Goal: Information Seeking & Learning: Check status

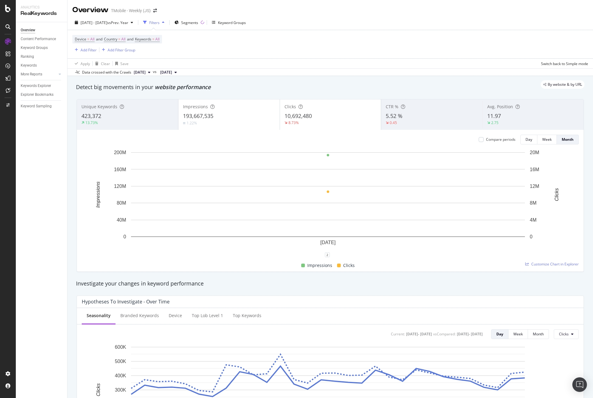
drag, startPoint x: 52, startPoint y: 150, endPoint x: 53, endPoint y: 133, distance: 16.4
click at [52, 150] on div "Overview Content Performance Keyword Groups Ranking Keywords More Reports Count…" at bounding box center [41, 210] width 51 height 376
click at [33, 55] on div "Overview" at bounding box center [31, 56] width 17 height 6
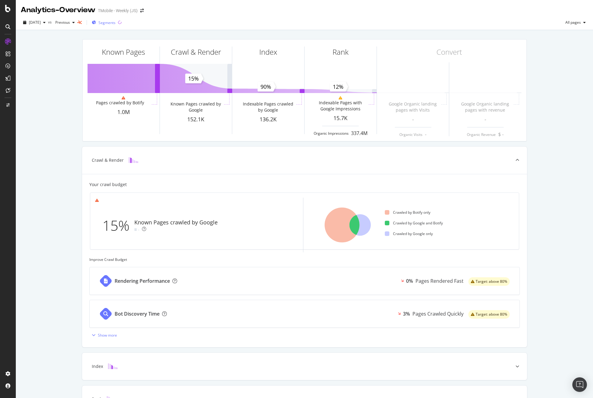
click at [116, 21] on span "Segments" at bounding box center [107, 22] width 17 height 5
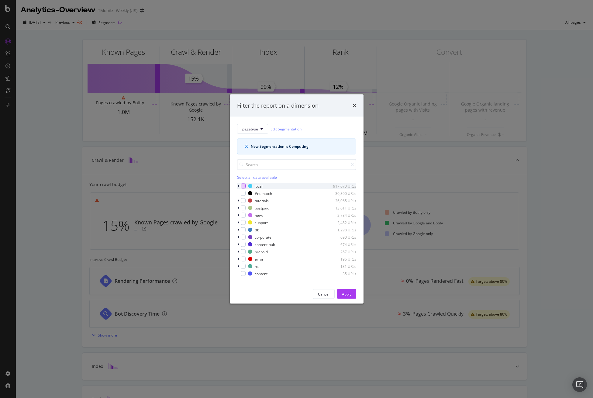
click at [243, 187] on div "modal" at bounding box center [243, 186] width 5 height 5
click at [351, 294] on div "Apply" at bounding box center [346, 293] width 9 height 5
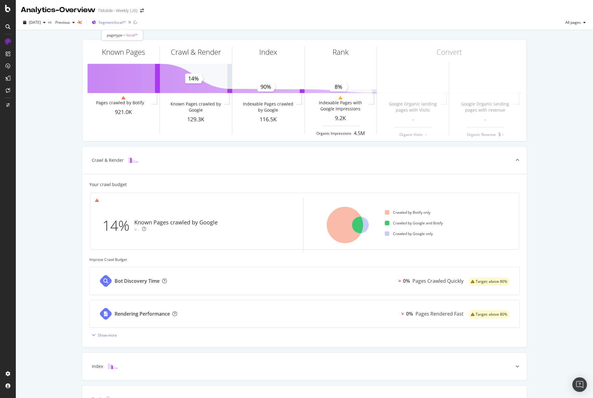
click at [122, 23] on span "Segment: local/*" at bounding box center [112, 22] width 27 height 5
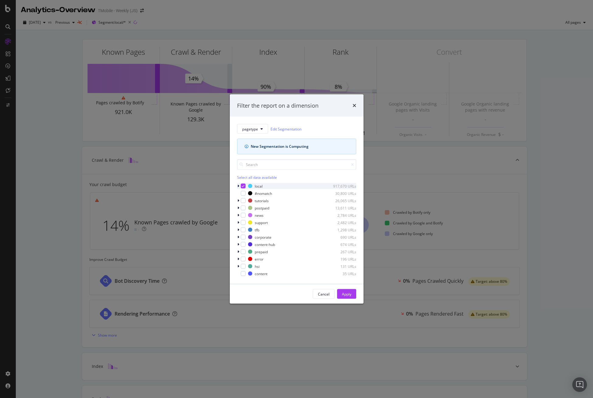
click at [243, 186] on icon "modal" at bounding box center [243, 186] width 3 height 3
click at [349, 297] on div "Apply" at bounding box center [346, 294] width 9 height 9
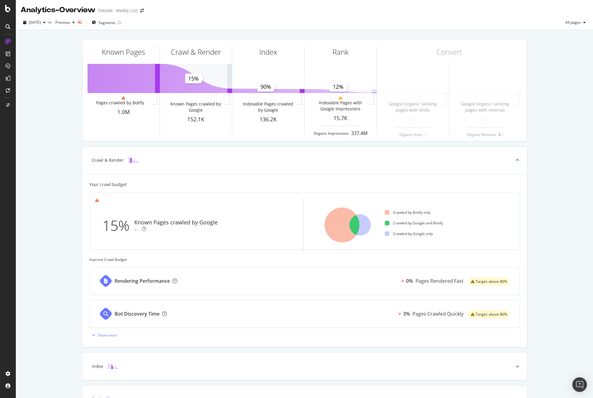
scroll to position [41, 0]
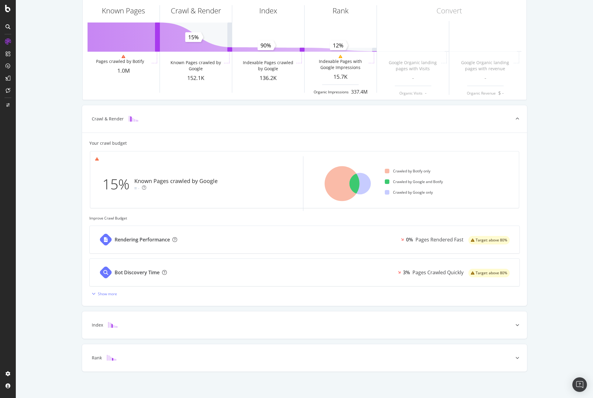
drag, startPoint x: 473, startPoint y: 328, endPoint x: 473, endPoint y: 321, distance: 6.7
click at [473, 328] on div "Index" at bounding box center [295, 325] width 421 height 6
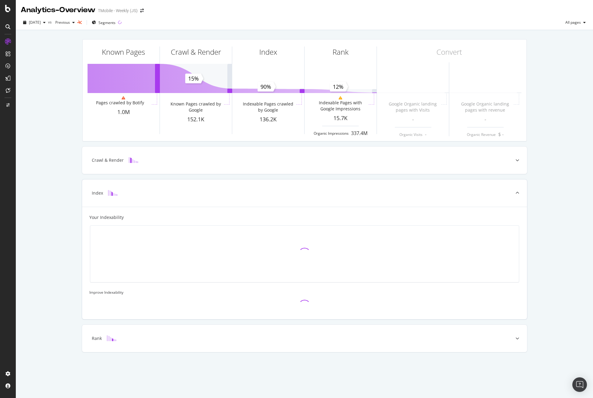
scroll to position [0, 0]
click at [509, 338] on div at bounding box center [517, 338] width 19 height 27
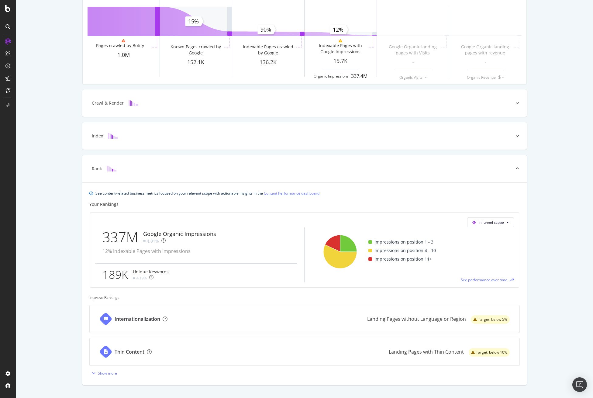
scroll to position [71, 0]
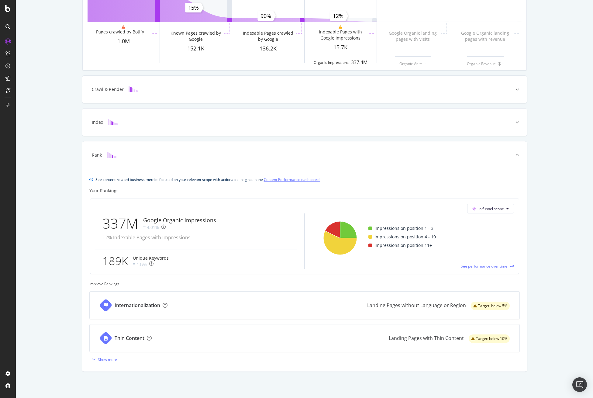
click at [127, 226] on div "337M" at bounding box center [122, 224] width 41 height 20
click at [218, 210] on div "In funnel scope" at bounding box center [304, 209] width 419 height 10
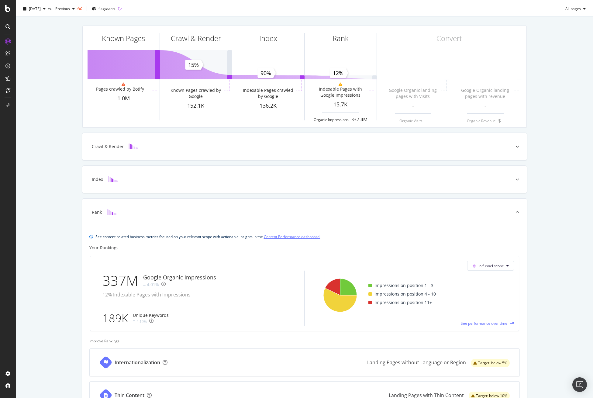
scroll to position [0, 0]
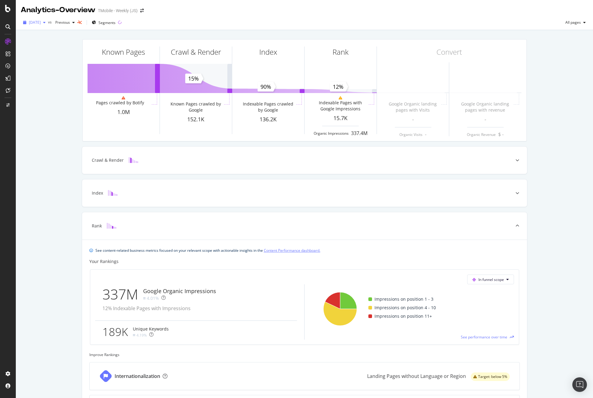
click at [41, 23] on span "[DATE]" at bounding box center [35, 22] width 12 height 5
click at [251, 13] on div "Analytics - Overview TMobile - Weekly (JS)" at bounding box center [305, 7] width 578 height 15
click at [557, 127] on div "Known Pages Pages crawled by Botify 1.0M Crawl & Render Known Pages crawled by …" at bounding box center [305, 249] width 578 height 439
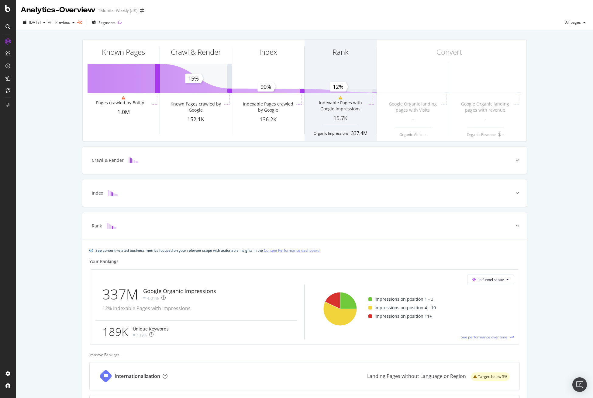
drag, startPoint x: 365, startPoint y: 26, endPoint x: 363, endPoint y: 74, distance: 47.8
click at [365, 26] on div "[DATE] vs Previous Segments All pages" at bounding box center [305, 24] width 578 height 12
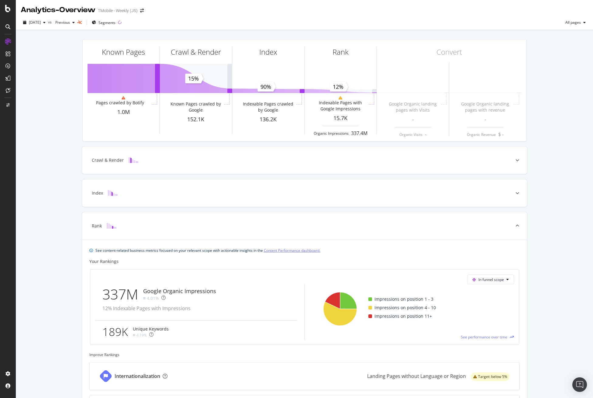
click at [263, 23] on div "[DATE] vs Previous Segments All pages" at bounding box center [305, 24] width 578 height 12
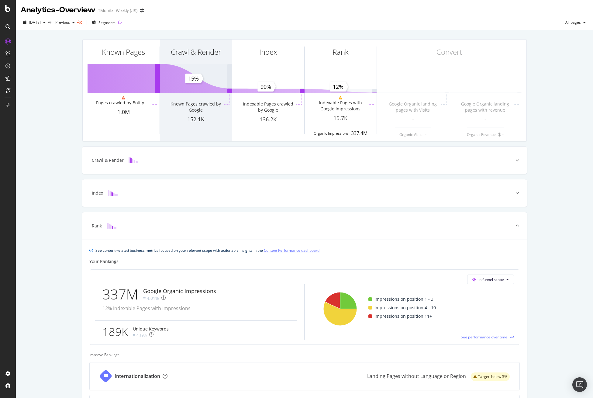
drag, startPoint x: 271, startPoint y: 26, endPoint x: 220, endPoint y: 75, distance: 70.4
click at [271, 26] on div "[DATE] vs Previous Segments All pages" at bounding box center [305, 24] width 578 height 12
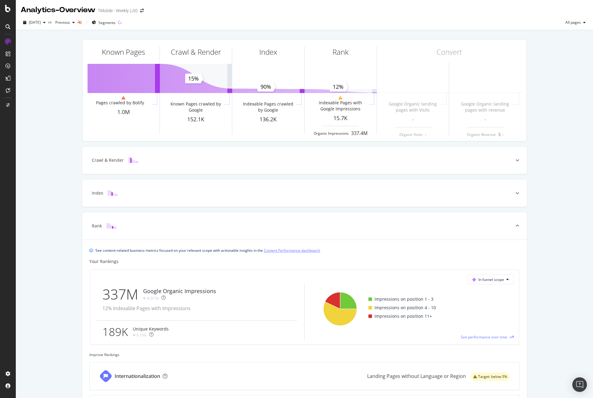
click at [342, 25] on div "[DATE] vs Previous Segments All pages" at bounding box center [305, 24] width 578 height 12
click at [540, 89] on div "Known Pages Pages crawled by Botify 1.0M Crawl & Render Known Pages crawled by …" at bounding box center [305, 249] width 578 height 439
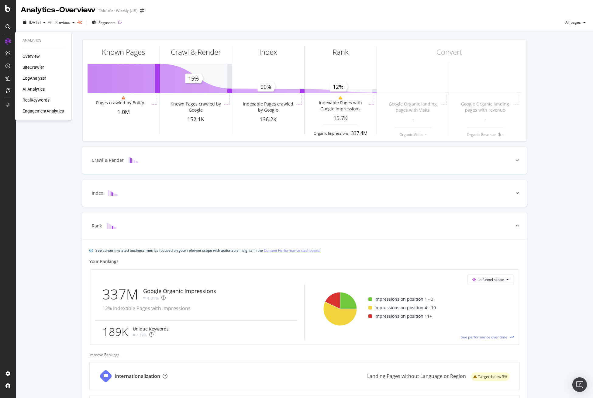
click at [37, 99] on div "RealKeywords" at bounding box center [36, 100] width 27 height 6
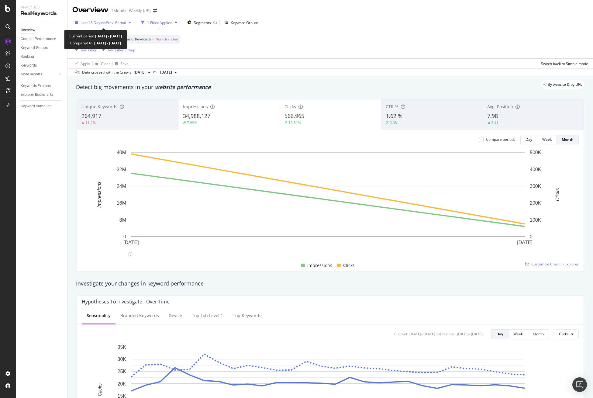
click at [113, 22] on span "vs Prev. Period" at bounding box center [114, 22] width 24 height 5
click at [207, 24] on span "Segments" at bounding box center [202, 22] width 17 height 5
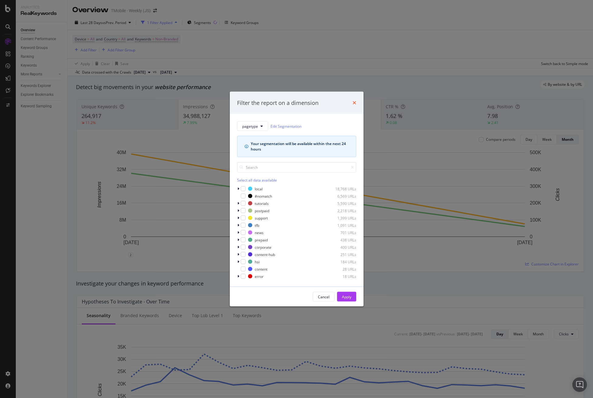
click at [354, 102] on icon "times" at bounding box center [355, 102] width 4 height 5
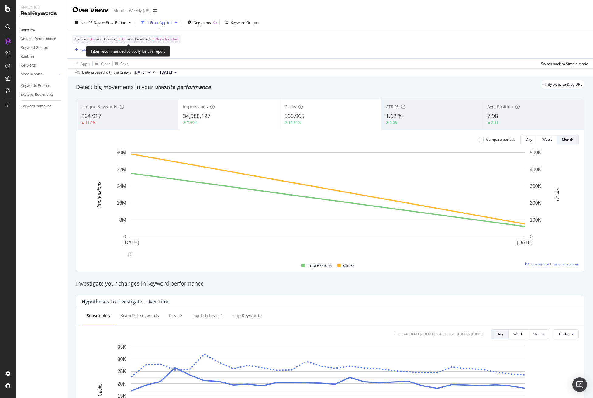
click at [165, 40] on span "Non-Branded" at bounding box center [166, 39] width 23 height 9
click at [167, 53] on span "Non-Branded" at bounding box center [156, 53] width 25 height 5
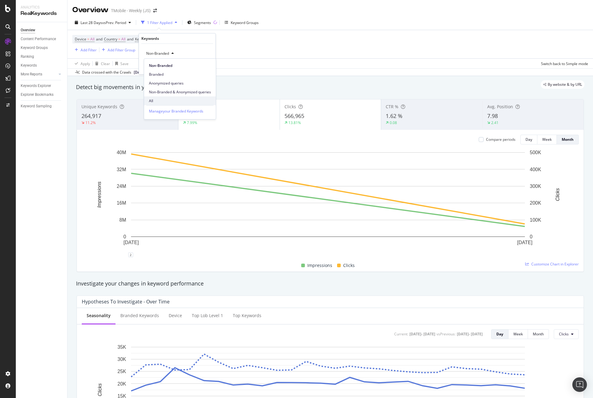
click at [158, 99] on span "All" at bounding box center [180, 100] width 62 height 5
click at [207, 67] on div "Apply" at bounding box center [205, 66] width 9 height 5
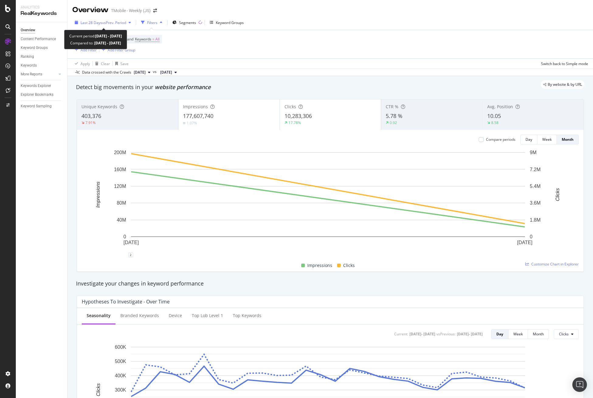
click at [112, 23] on span "vs Prev. Period" at bounding box center [114, 22] width 24 height 5
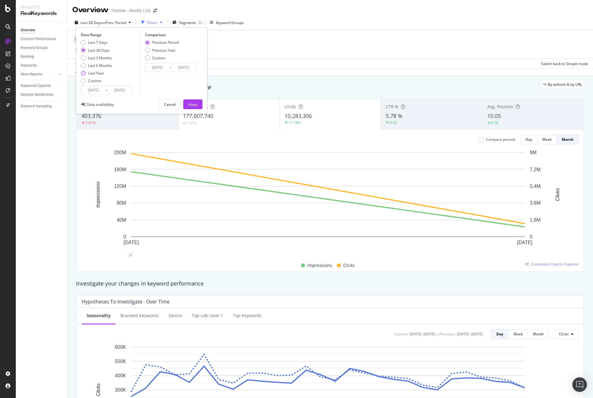
click at [96, 74] on div "Last Year" at bounding box center [96, 73] width 16 height 5
type input "[DATE]"
click at [164, 51] on div "Previous Year" at bounding box center [163, 50] width 23 height 5
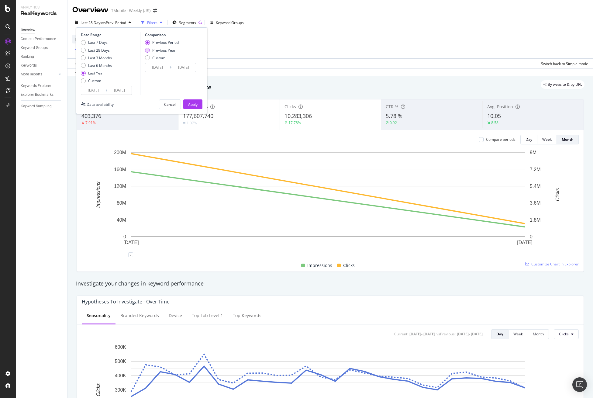
type input "[DATE]"
click at [171, 40] on div "Previous Period" at bounding box center [165, 42] width 26 height 5
type input "[DATE]"
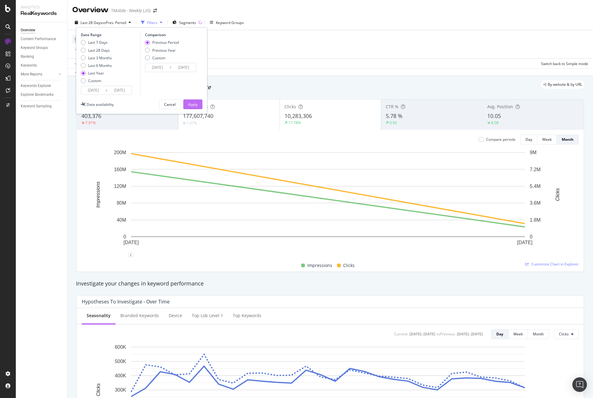
click at [194, 104] on div "Apply" at bounding box center [192, 104] width 9 height 5
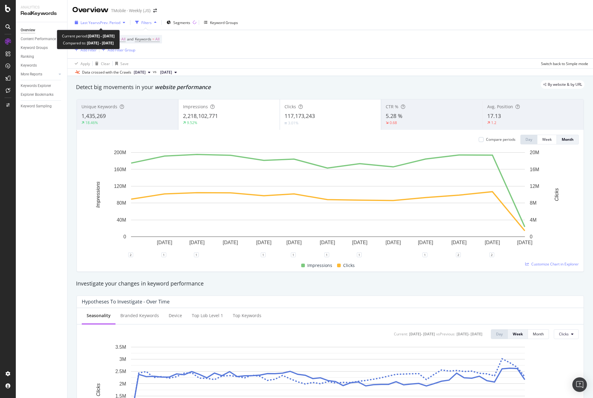
click at [108, 23] on span "vs Prev. Period" at bounding box center [108, 22] width 24 height 5
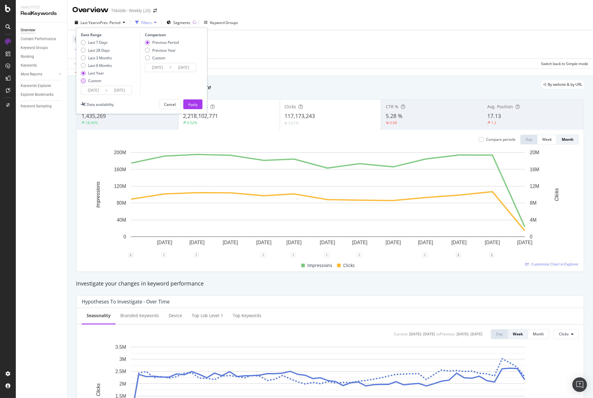
click at [83, 82] on div "Custom" at bounding box center [83, 80] width 5 height 5
type input "[DATE]"
click at [101, 92] on input "[DATE]" at bounding box center [93, 90] width 24 height 9
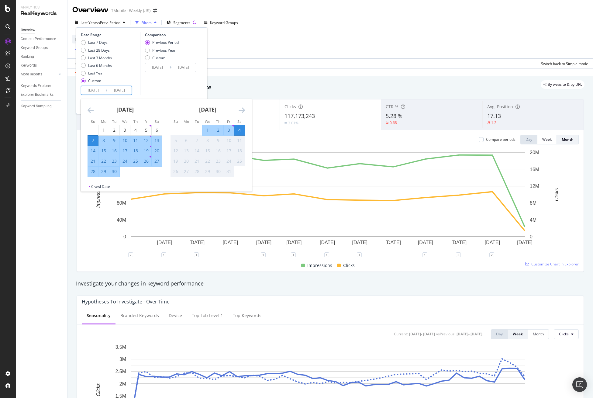
click at [102, 89] on input "[DATE]" at bounding box center [93, 90] width 24 height 9
type input "[DATE]"
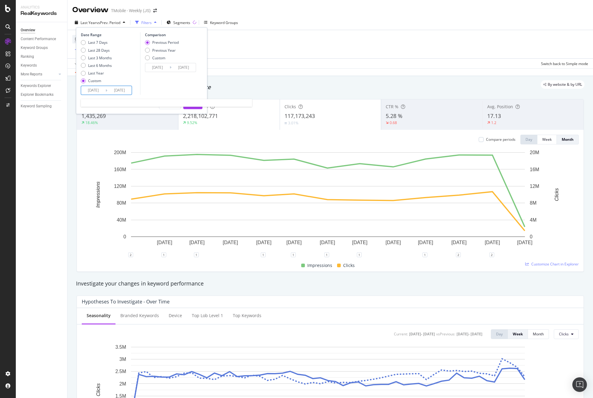
click at [127, 92] on input "[DATE]" at bounding box center [119, 90] width 24 height 9
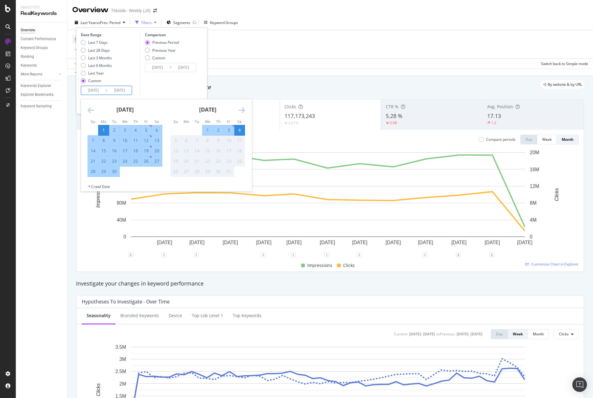
click at [116, 170] on div "30" at bounding box center [114, 171] width 10 height 6
type input "[DATE]"
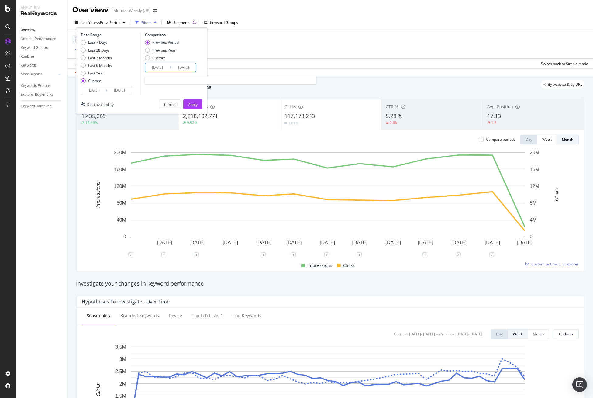
click at [158, 67] on input "[DATE]" at bounding box center [157, 67] width 24 height 9
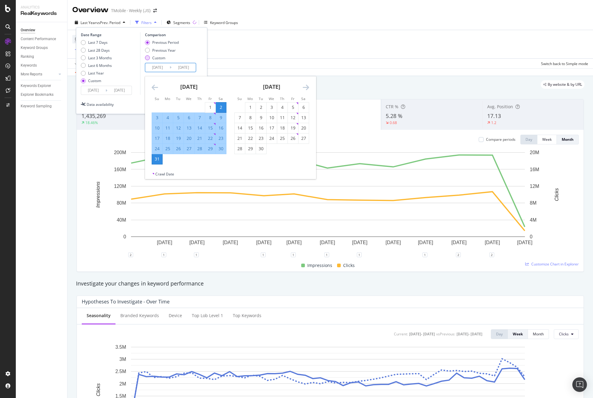
click at [147, 60] on div "Custom" at bounding box center [147, 57] width 5 height 5
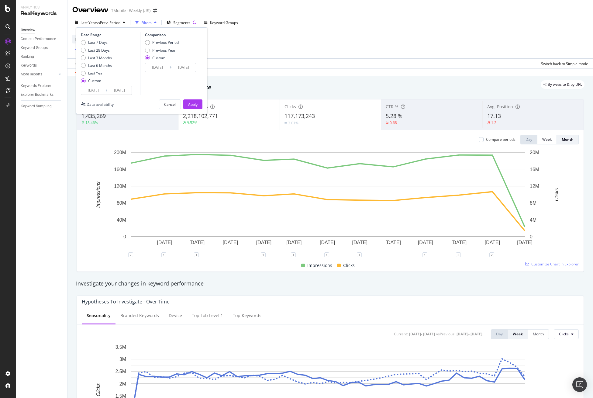
click at [157, 68] on input "[DATE]" at bounding box center [157, 67] width 24 height 9
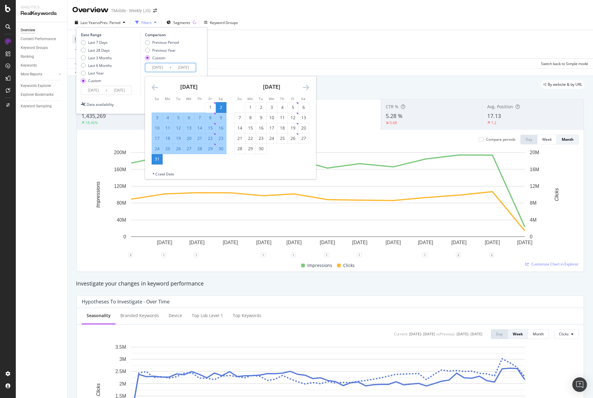
click at [154, 67] on input "[DATE]" at bounding box center [157, 67] width 24 height 9
click at [155, 67] on input "[DATE]" at bounding box center [157, 67] width 24 height 9
click at [159, 67] on input "[DATE]" at bounding box center [157, 67] width 24 height 9
click at [166, 68] on input "[DATE]" at bounding box center [157, 67] width 24 height 9
type input "[DATE]"
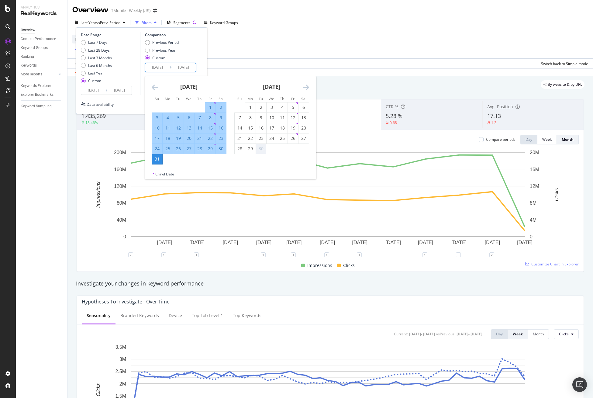
drag, startPoint x: 181, startPoint y: 68, endPoint x: 186, endPoint y: 68, distance: 5.2
click at [181, 68] on input "[DATE]" at bounding box center [184, 67] width 24 height 9
click at [124, 90] on input "[DATE]" at bounding box center [119, 90] width 24 height 9
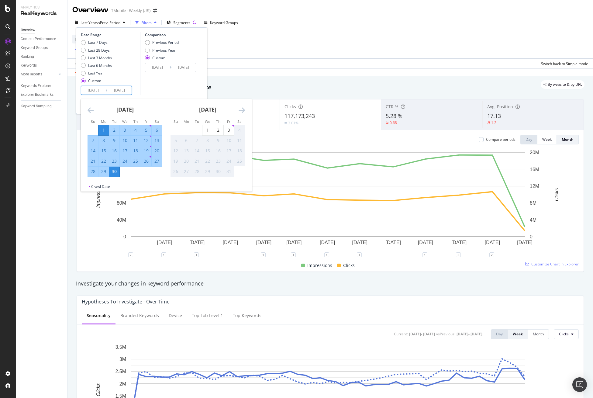
click at [88, 111] on icon "Move backward to switch to the previous month." at bounding box center [91, 109] width 6 height 7
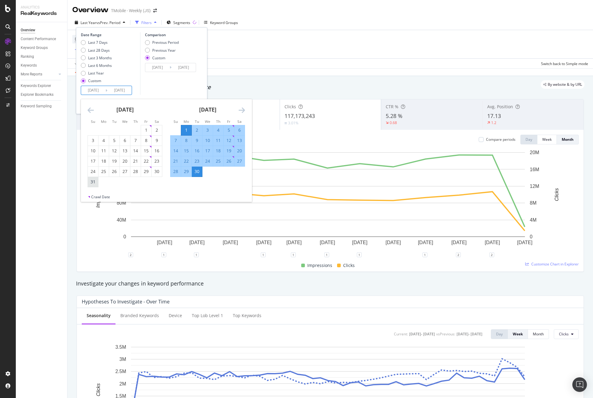
click at [91, 182] on div "31" at bounding box center [93, 182] width 10 height 6
click at [99, 89] on input "[DATE]" at bounding box center [93, 90] width 24 height 9
click at [94, 89] on input "[DATE]" at bounding box center [93, 90] width 24 height 9
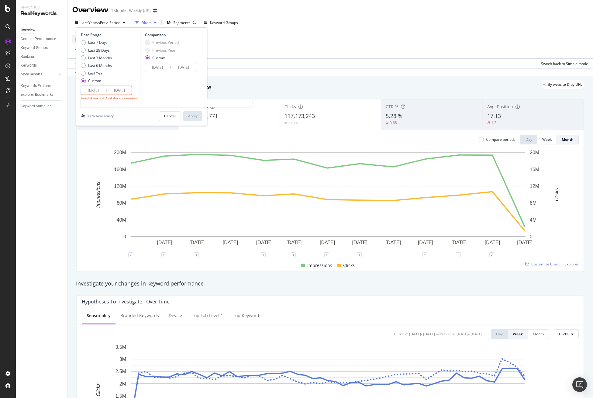
click at [95, 89] on input "[DATE]" at bounding box center [93, 90] width 24 height 9
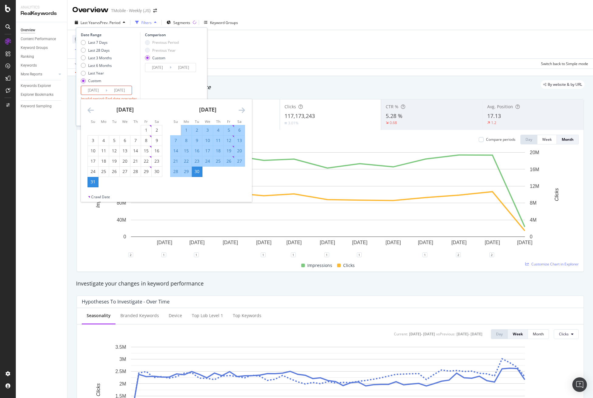
click at [96, 90] on input "[DATE]" at bounding box center [93, 90] width 24 height 9
drag, startPoint x: 102, startPoint y: 90, endPoint x: 99, endPoint y: 91, distance: 3.7
click at [99, 91] on input "[DATE]" at bounding box center [93, 90] width 24 height 9
click at [99, 89] on input "[DATE]" at bounding box center [93, 90] width 24 height 9
click at [100, 89] on input "[DATE]" at bounding box center [93, 90] width 24 height 9
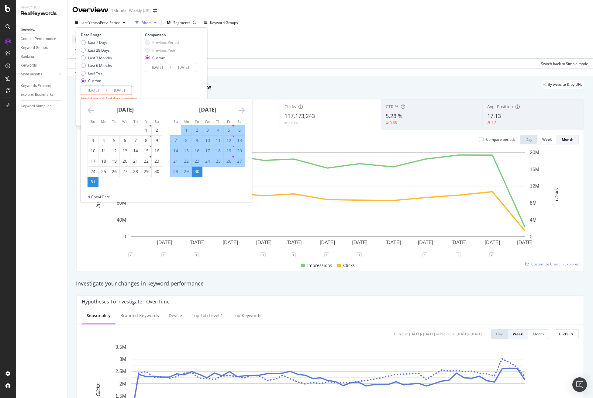
click at [99, 90] on input "[DATE]" at bounding box center [93, 90] width 24 height 9
drag, startPoint x: 99, startPoint y: 90, endPoint x: 102, endPoint y: 90, distance: 3.1
click at [102, 90] on input "[DATE]" at bounding box center [93, 90] width 24 height 9
click at [99, 91] on input "[DATE]" at bounding box center [93, 90] width 24 height 9
click at [101, 91] on input "[DATE]" at bounding box center [93, 90] width 24 height 9
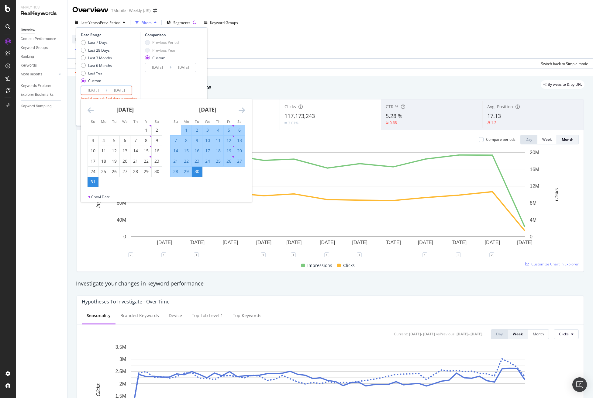
drag, startPoint x: 99, startPoint y: 91, endPoint x: 102, endPoint y: 91, distance: 3.1
click at [102, 91] on input "[DATE]" at bounding box center [93, 90] width 24 height 9
click at [97, 90] on input "[DATE]" at bounding box center [93, 90] width 24 height 9
click at [102, 90] on input "[DATE]" at bounding box center [93, 90] width 24 height 9
click at [199, 172] on div "30" at bounding box center [197, 171] width 10 height 6
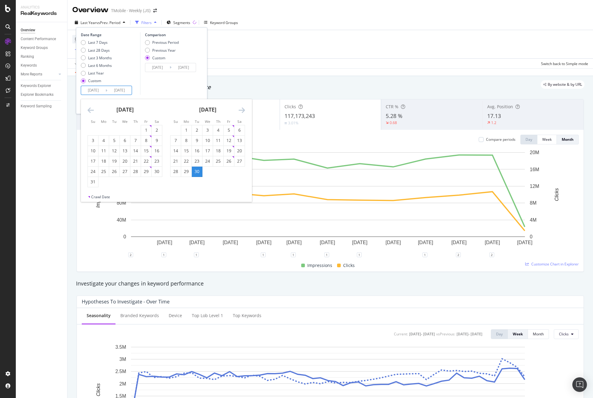
click at [90, 90] on input "[DATE]" at bounding box center [93, 90] width 24 height 9
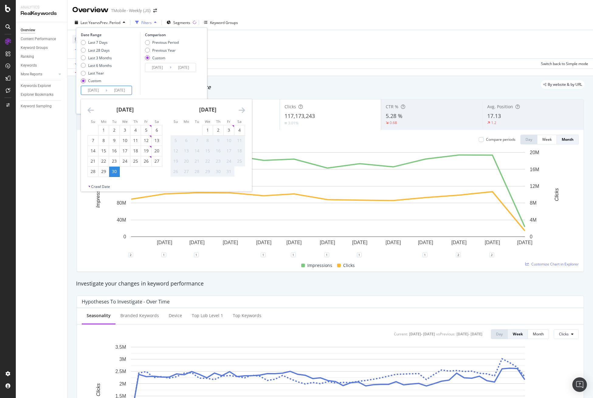
click at [92, 109] on icon "Move backward to switch to the previous month." at bounding box center [91, 109] width 6 height 7
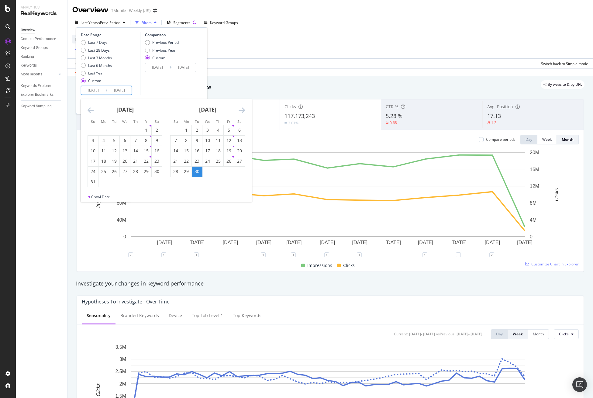
click at [92, 109] on icon "Move backward to switch to the previous month." at bounding box center [91, 109] width 6 height 7
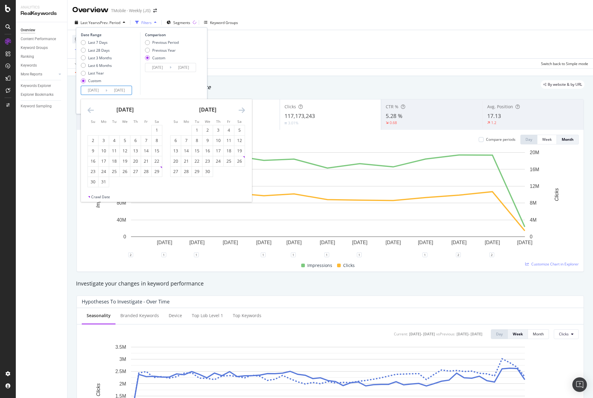
click at [92, 109] on icon "Move backward to switch to the previous month." at bounding box center [91, 109] width 6 height 7
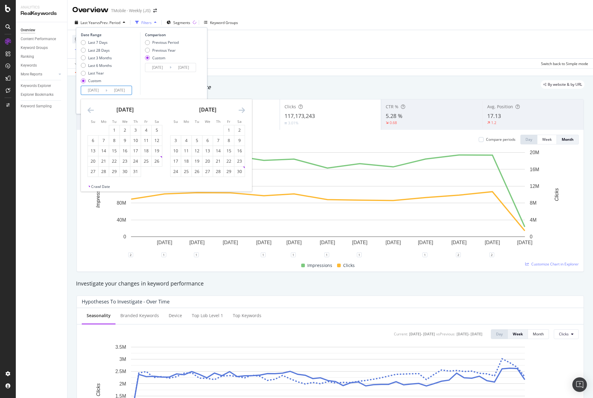
click at [92, 109] on icon "Move backward to switch to the previous month." at bounding box center [91, 109] width 6 height 7
click at [94, 130] on div "1" at bounding box center [93, 130] width 10 height 6
type input "[DATE]"
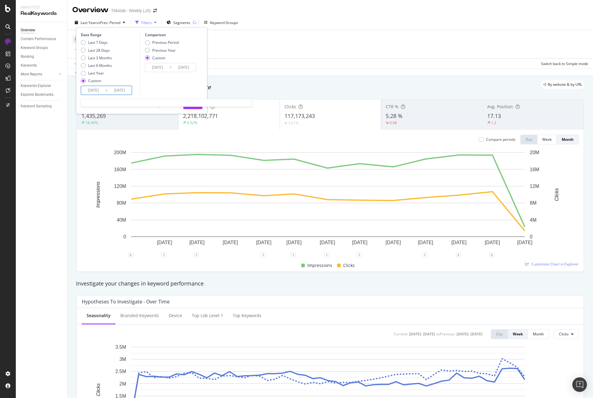
click at [123, 90] on input "[DATE]" at bounding box center [119, 90] width 24 height 9
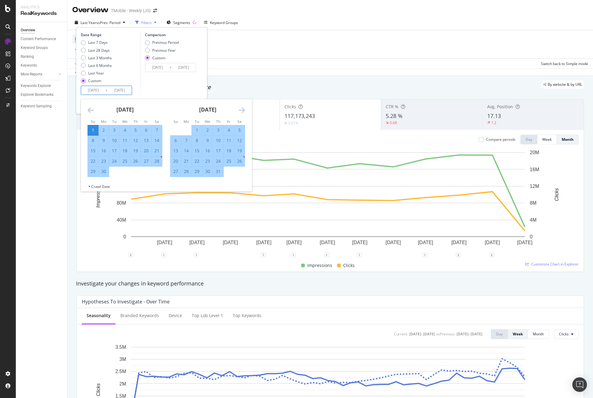
click at [241, 110] on icon "Move forward to switch to the next month." at bounding box center [242, 109] width 6 height 7
click at [242, 110] on icon "Move forward to switch to the next month." at bounding box center [242, 109] width 6 height 7
click at [242, 109] on icon "Move forward to switch to the next month." at bounding box center [242, 109] width 6 height 7
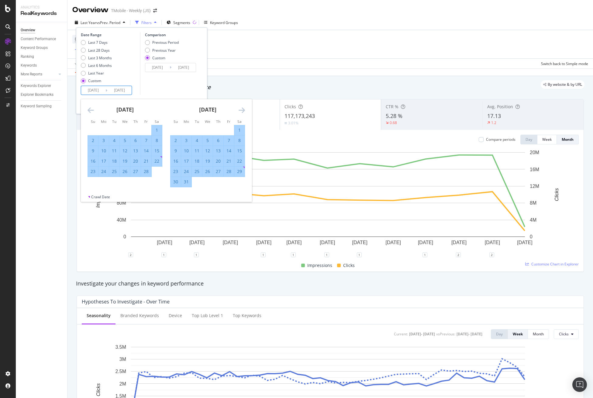
click at [242, 109] on icon "Move forward to switch to the next month." at bounding box center [242, 109] width 6 height 7
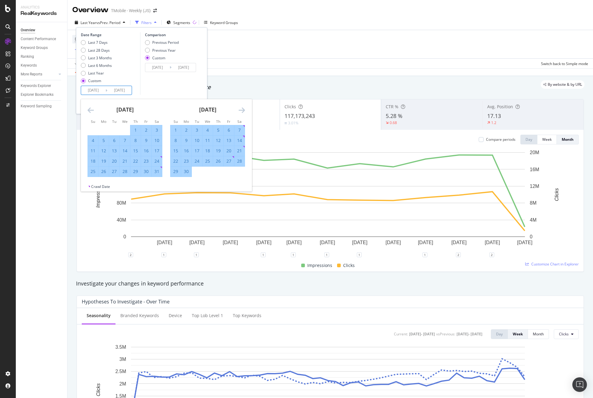
click at [242, 109] on icon "Move forward to switch to the next month." at bounding box center [242, 109] width 6 height 7
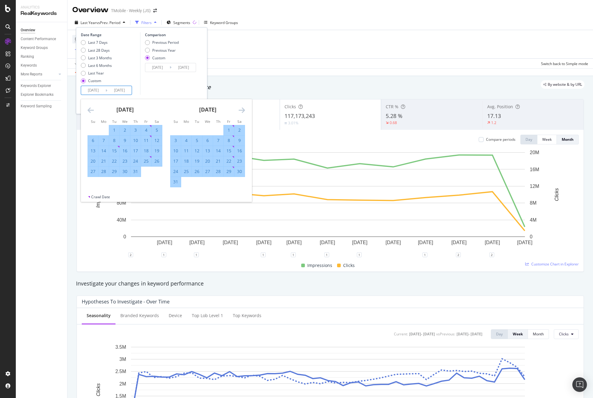
click at [242, 109] on icon "Move forward to switch to the next month." at bounding box center [242, 109] width 6 height 7
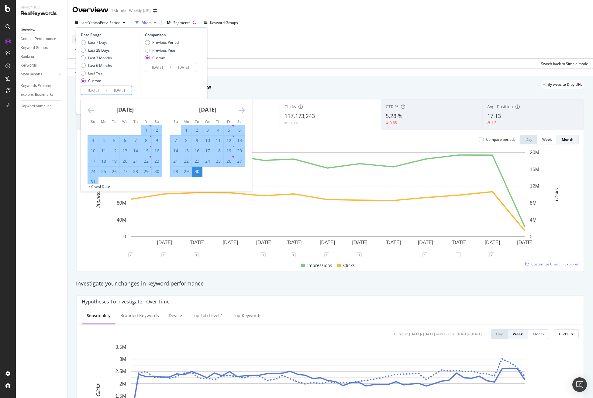
click at [94, 181] on div "31" at bounding box center [93, 182] width 10 height 6
type input "[DATE]"
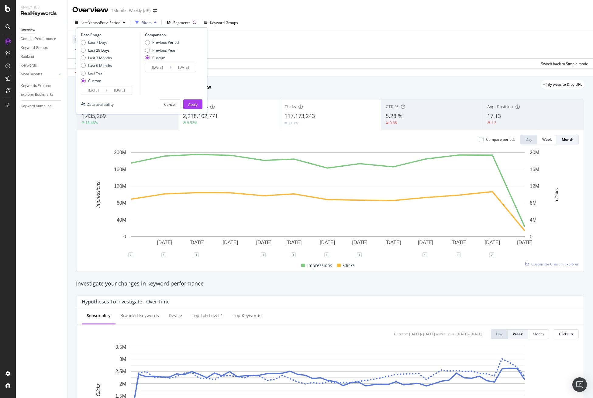
click at [152, 69] on input "[DATE]" at bounding box center [157, 67] width 24 height 9
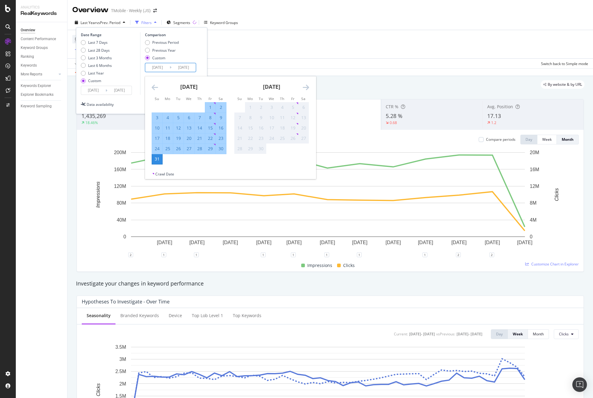
click at [155, 68] on input "[DATE]" at bounding box center [157, 67] width 24 height 9
type input "[DATE]"
click at [179, 66] on input "[DATE]" at bounding box center [184, 67] width 24 height 9
click at [181, 68] on input "[DATE]" at bounding box center [184, 67] width 24 height 9
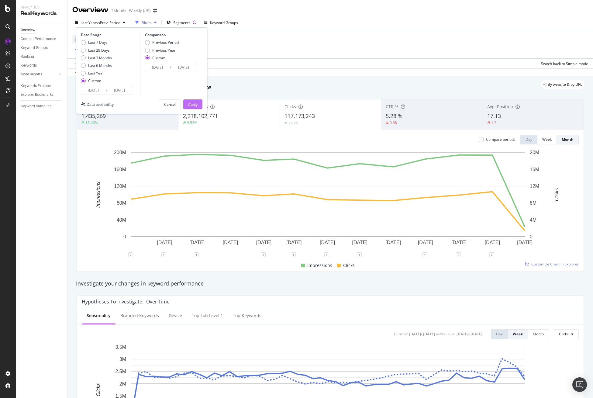
type input "[DATE]"
click at [194, 105] on div "Apply" at bounding box center [192, 104] width 9 height 5
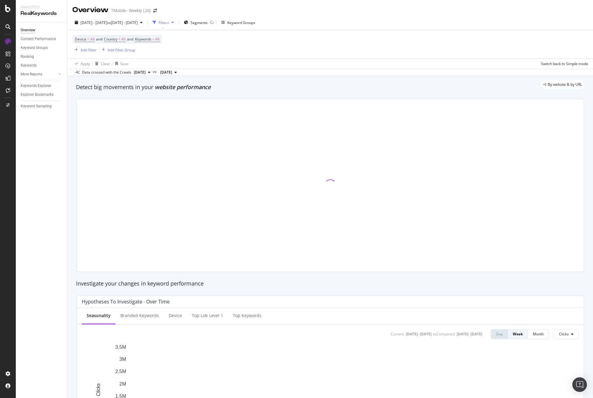
scroll to position [213, 0]
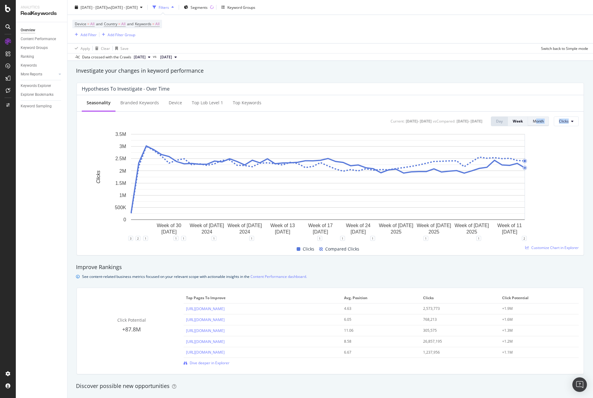
click at [530, 128] on div "Seasonality Branded Keywords Device Top lob Level 1 Top Keywords Current: [DATE…" at bounding box center [330, 175] width 507 height 160
click at [533, 122] on div "Month" at bounding box center [538, 121] width 11 height 5
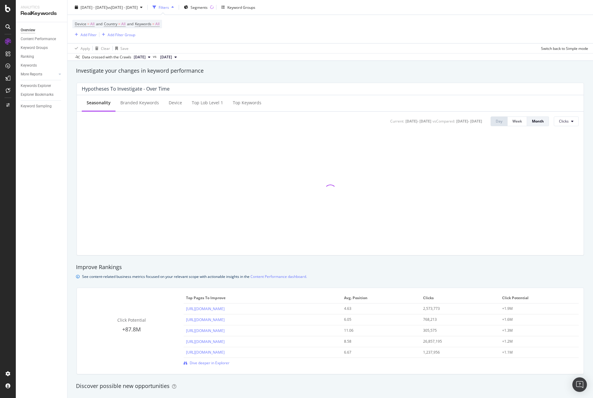
scroll to position [0, 0]
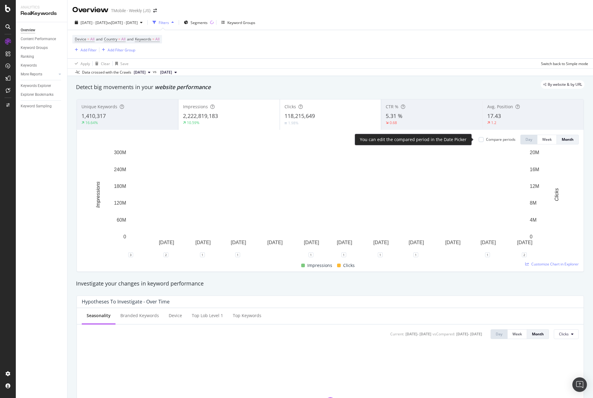
click at [481, 137] on div "Compare periods" at bounding box center [497, 139] width 37 height 5
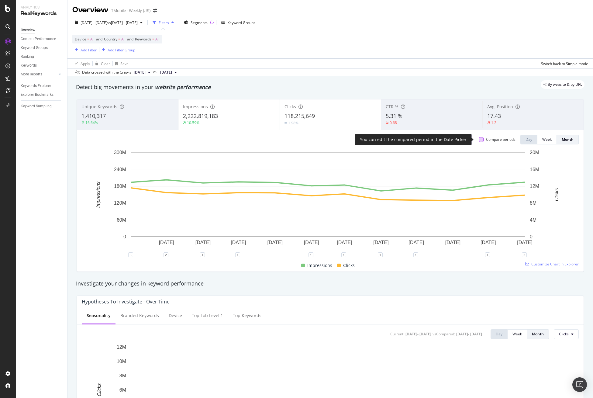
click at [479, 139] on div at bounding box center [481, 139] width 5 height 5
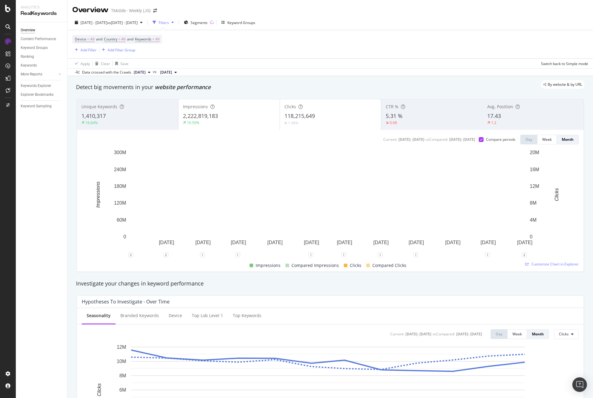
click at [202, 114] on span "2,222,819,183" at bounding box center [200, 115] width 35 height 7
